Goal: Task Accomplishment & Management: Manage account settings

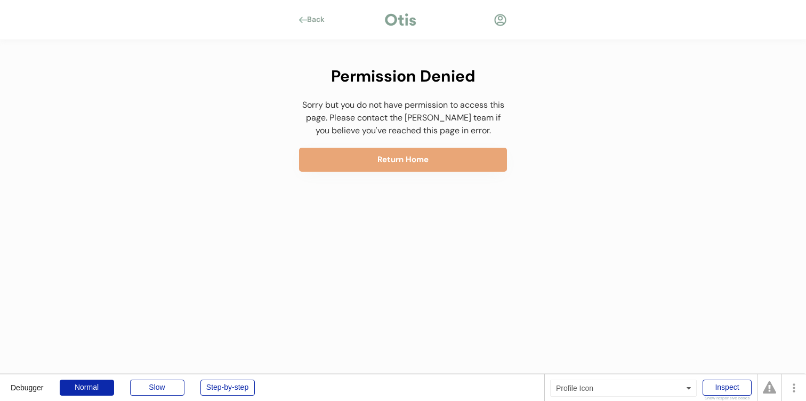
click at [497, 18] on div at bounding box center [500, 19] width 13 height 13
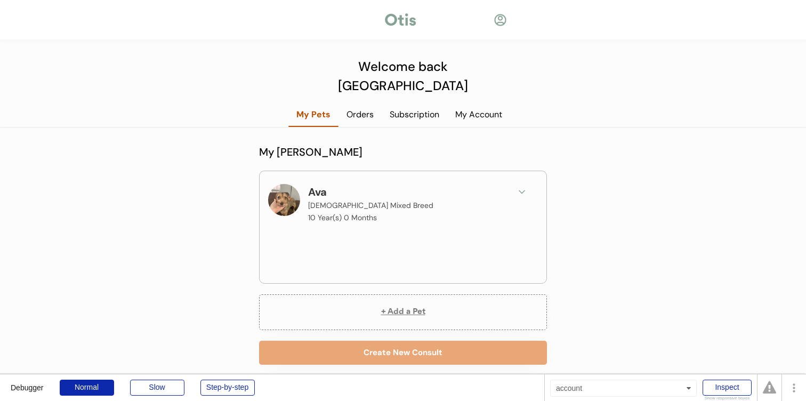
click at [486, 109] on div "My Account" at bounding box center [478, 115] width 63 height 12
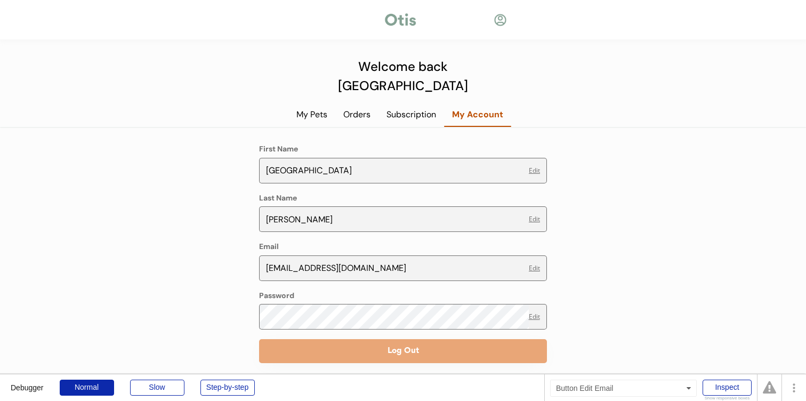
click at [534, 265] on button "Edit" at bounding box center [534, 268] width 11 height 6
click at [387, 255] on input "dallas.sweatman10@att.net" at bounding box center [392, 268] width 267 height 26
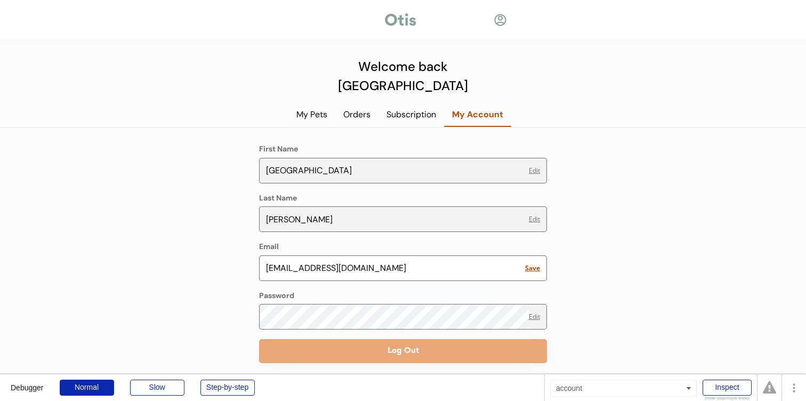
paste input "Dallas.jones10@att.net."
click at [271, 255] on input "Dallas.jones10@att.net." at bounding box center [392, 268] width 267 height 26
click at [387, 255] on input "dallas.jones10@att.net." at bounding box center [392, 268] width 267 height 26
type input "dallas.jones10@att.net"
click at [536, 265] on button "Save" at bounding box center [532, 268] width 15 height 6
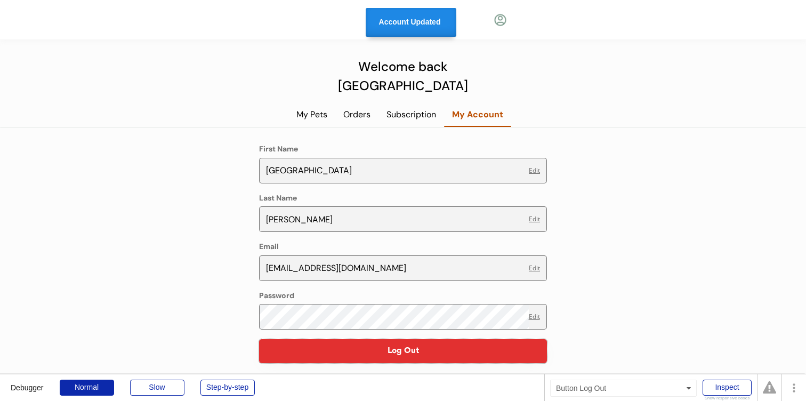
click at [425, 339] on button "Log Out" at bounding box center [403, 351] width 288 height 24
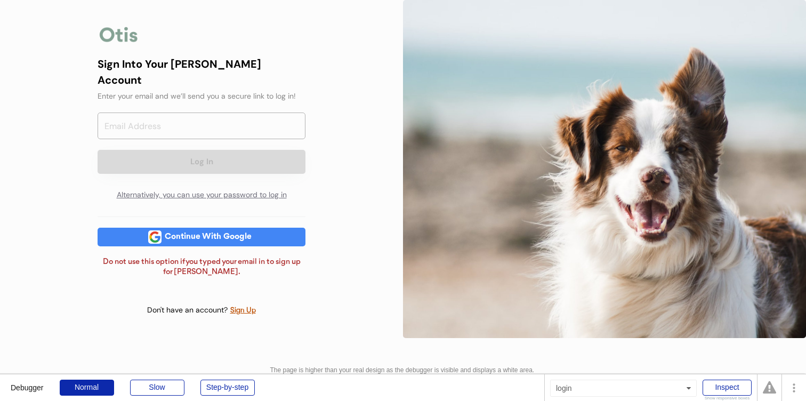
click at [316, 284] on div "Sign Into Your Otis Account Enter your email and we’ll send you a secure link t…" at bounding box center [202, 169] width 240 height 338
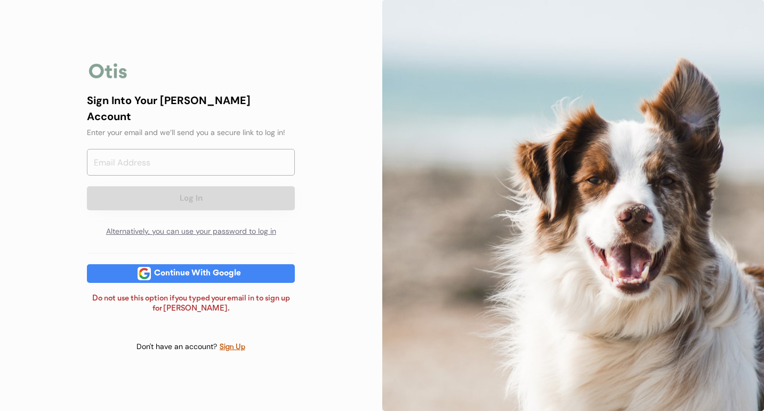
click at [259, 264] on div "Continue With Google" at bounding box center [191, 273] width 208 height 19
